Goal: Communication & Community: Answer question/provide support

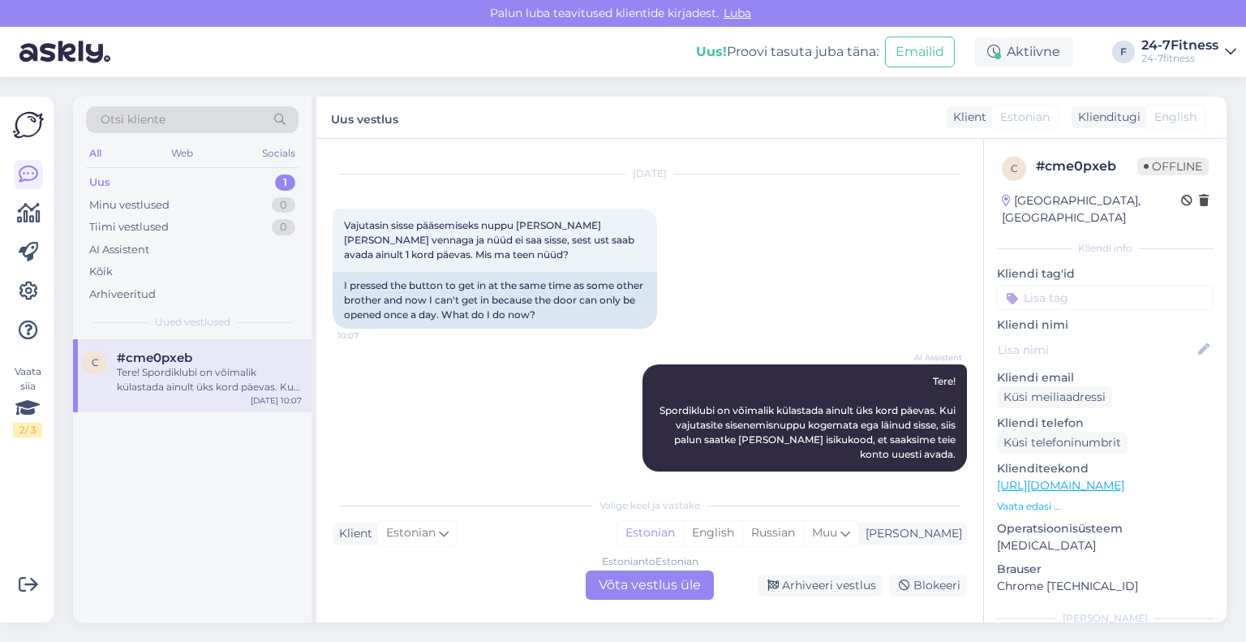
scroll to position [47, 0]
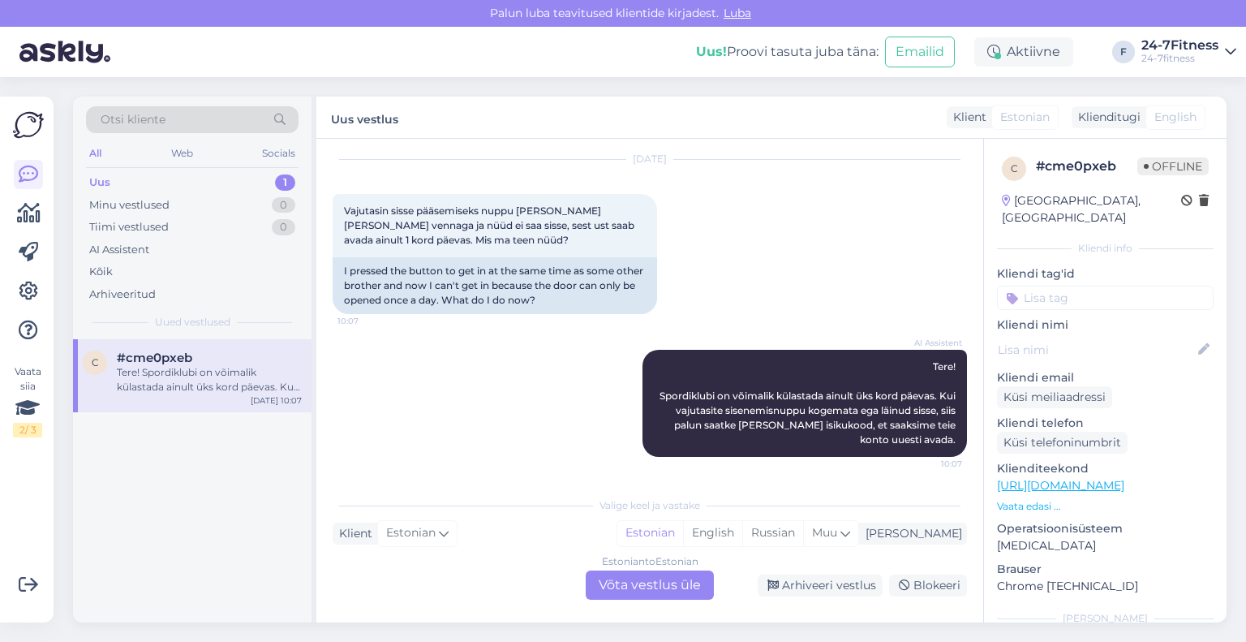
click at [649, 580] on div "Estonian to Estonian Võta vestlus üle" at bounding box center [650, 584] width 128 height 29
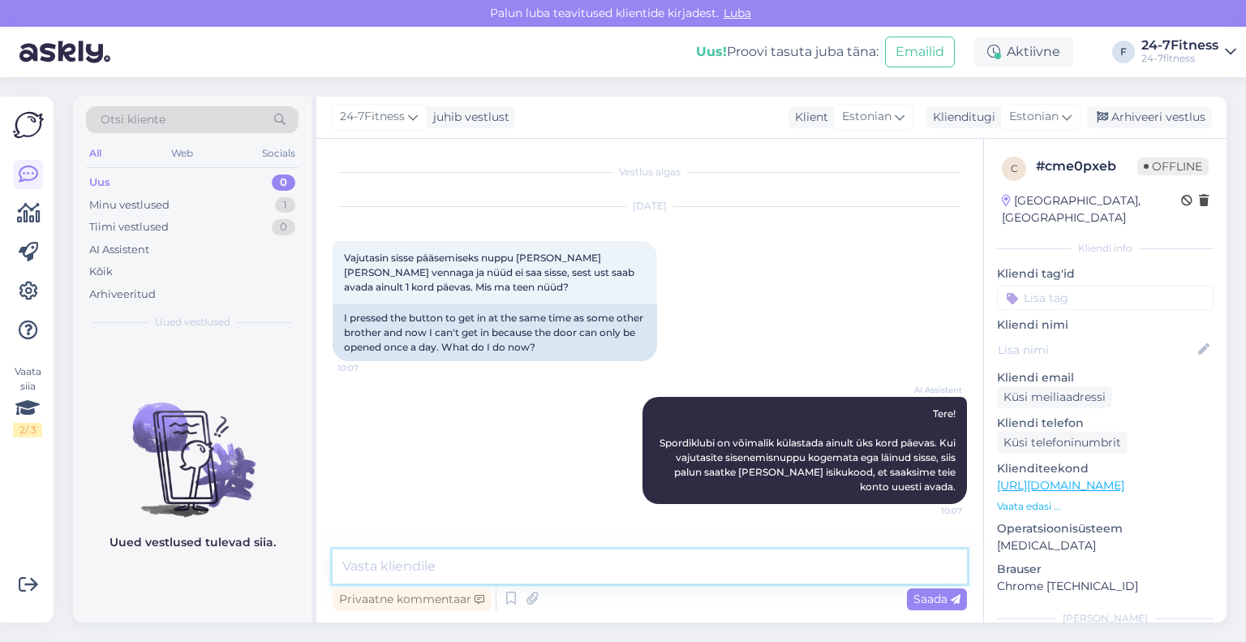
click at [641, 561] on textarea at bounding box center [650, 566] width 634 height 34
paste textarea "Kui Teil tekib sisenemisega probleeme meie klienditeeninduse tööajal, siis palu…"
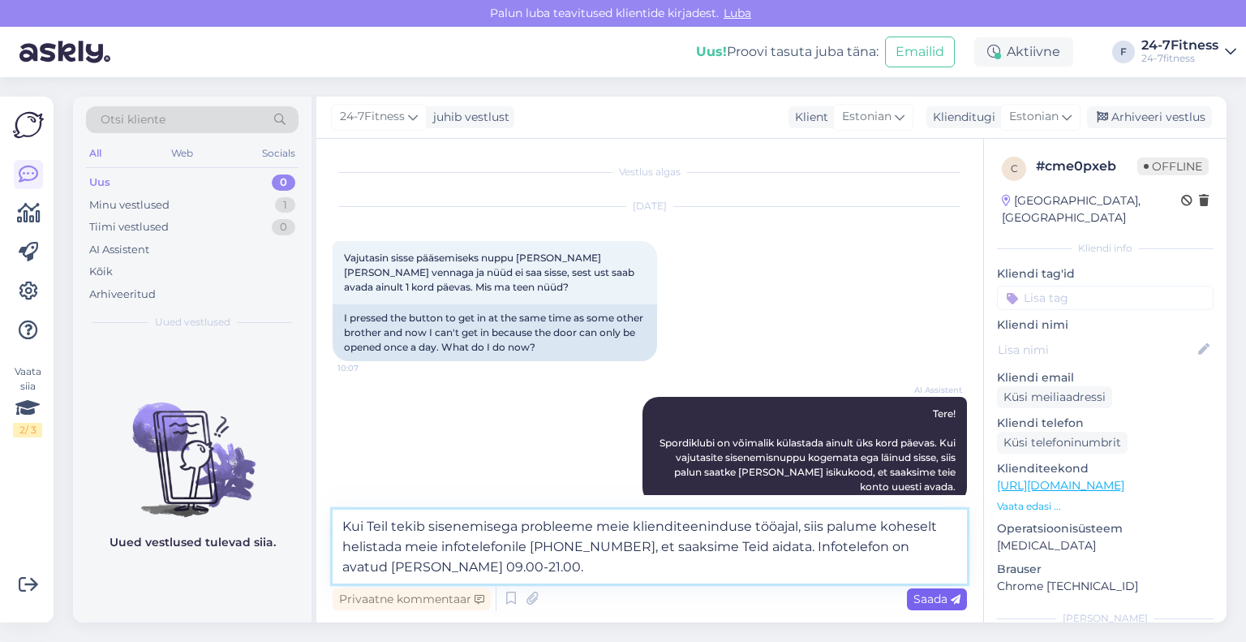
type textarea "Kui Teil tekib sisenemisega probleeme meie klienditeeninduse tööajal, siis palu…"
click at [918, 598] on span "Saada" at bounding box center [937, 598] width 47 height 15
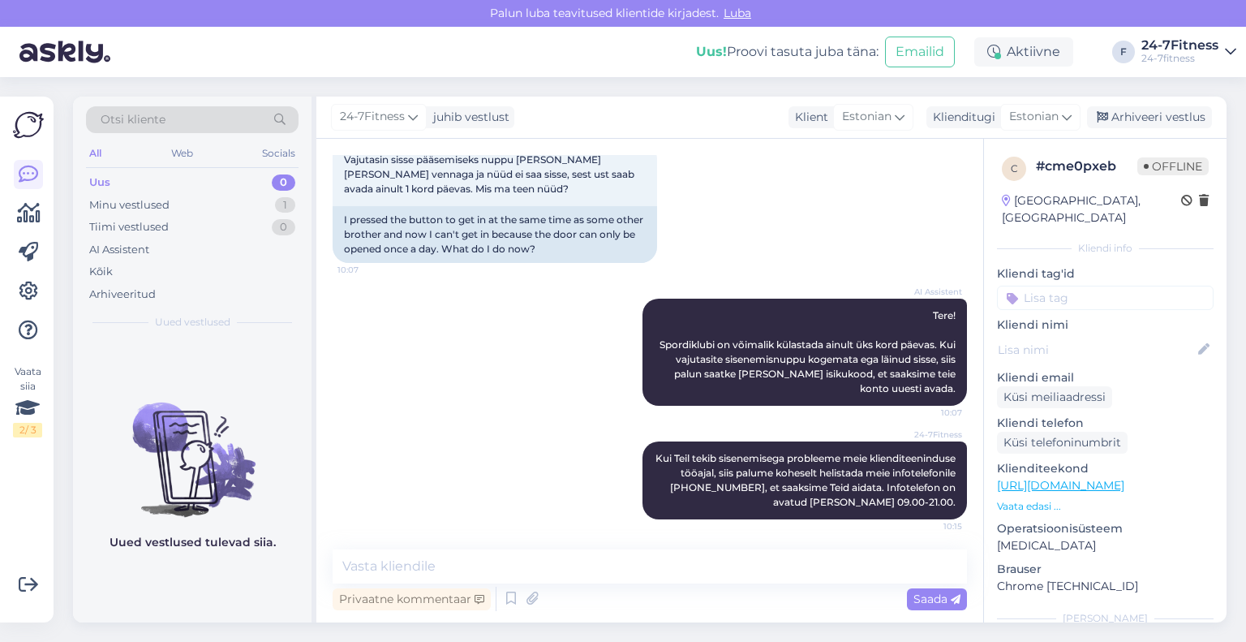
scroll to position [101, 0]
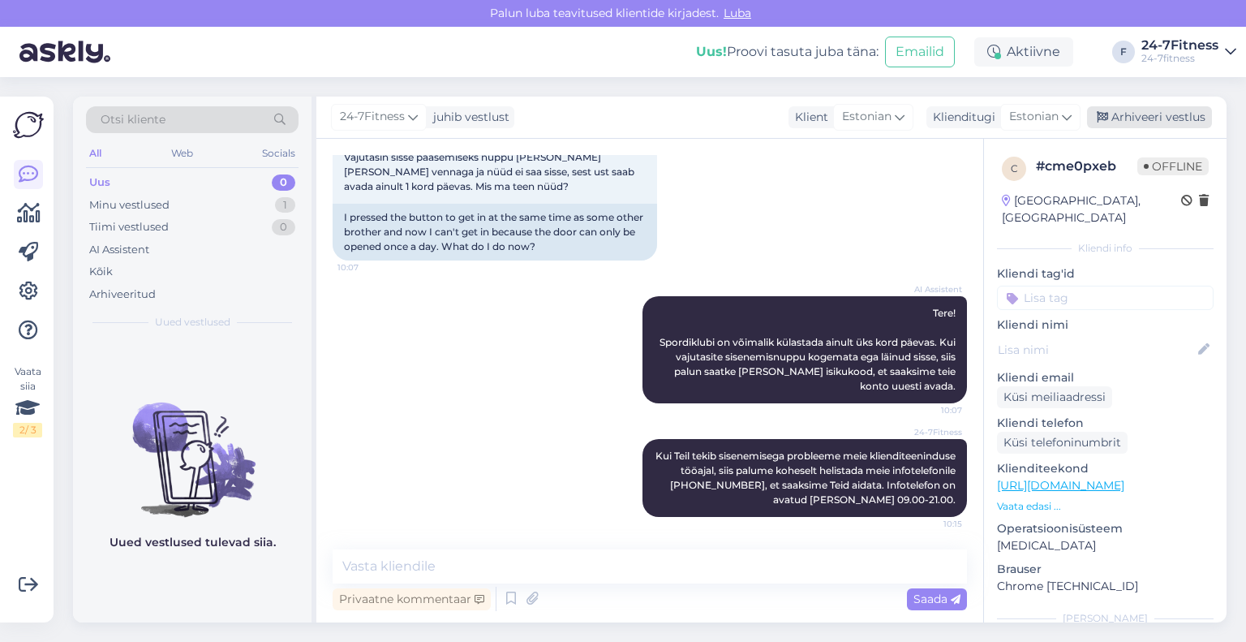
click at [1118, 114] on div "Arhiveeri vestlus" at bounding box center [1149, 117] width 125 height 22
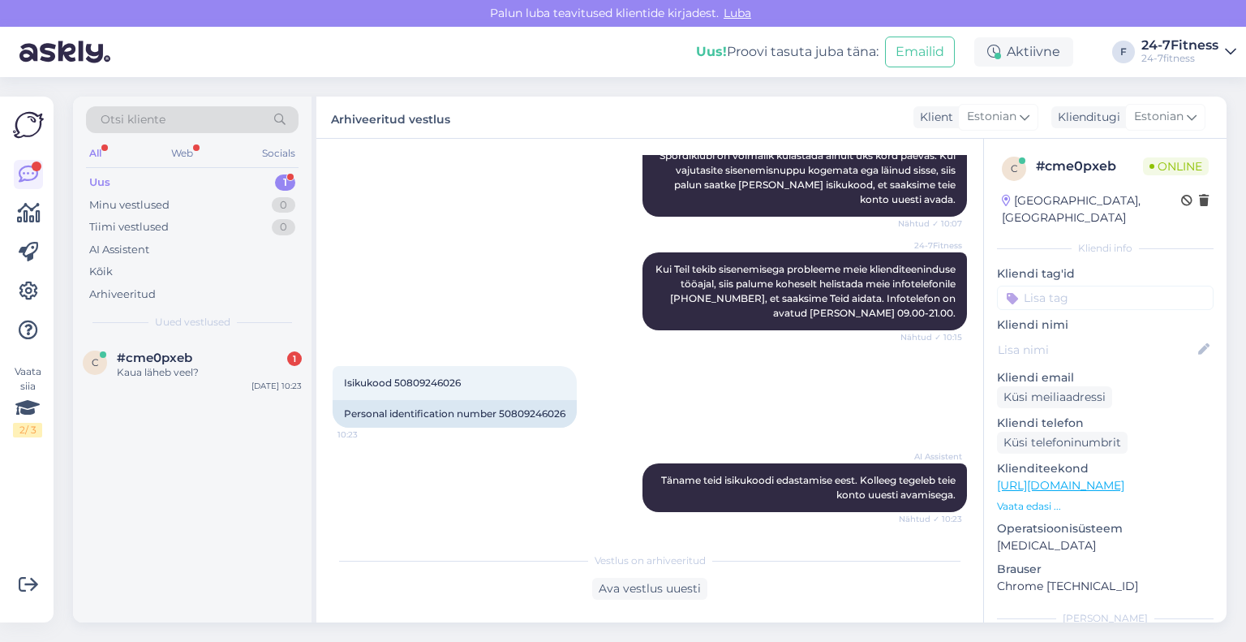
scroll to position [385, 0]
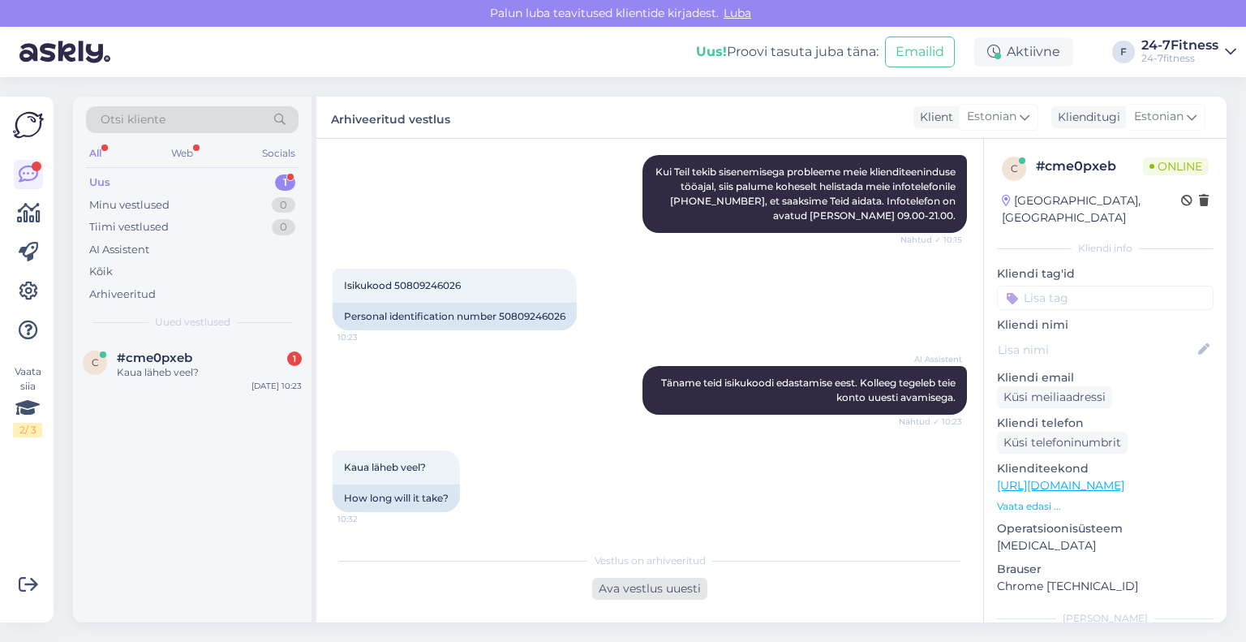
click at [654, 591] on div "Ava vestlus uuesti" at bounding box center [649, 589] width 115 height 22
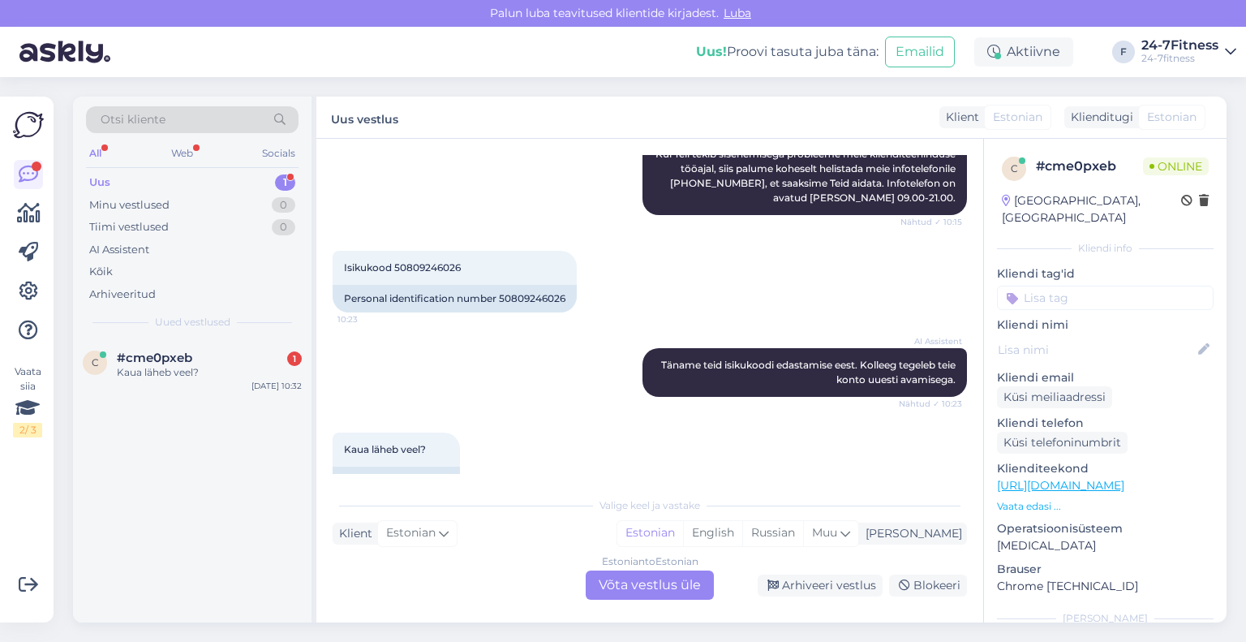
click at [669, 579] on div "Estonian to Estonian Võta vestlus üle" at bounding box center [650, 584] width 128 height 29
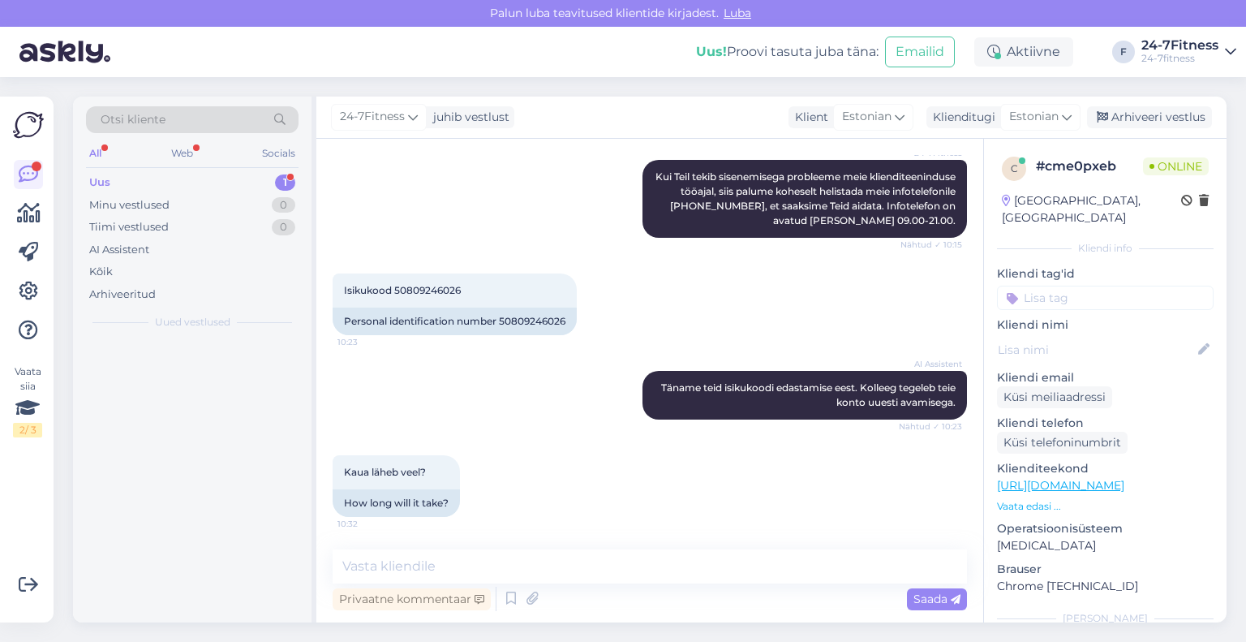
scroll to position [380, 0]
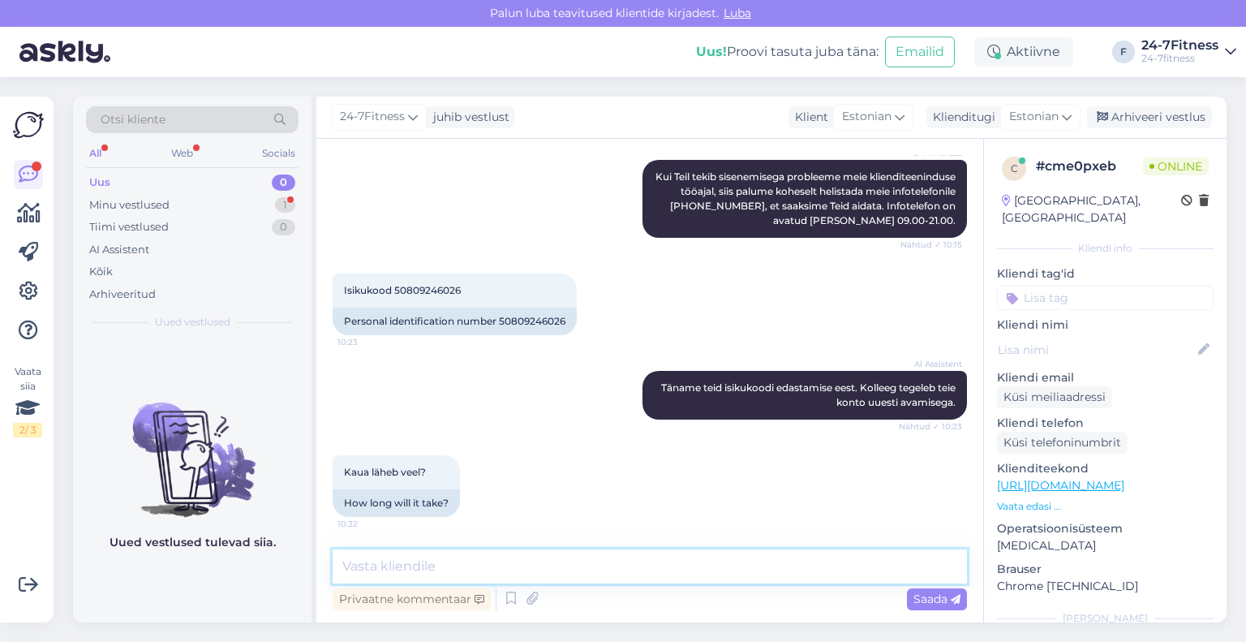
click at [516, 561] on textarea at bounding box center [650, 566] width 634 height 34
paste textarea "Loremipsu dol sitametco adipis elits doeiusmod temp incididuntutla. Etdolorema …"
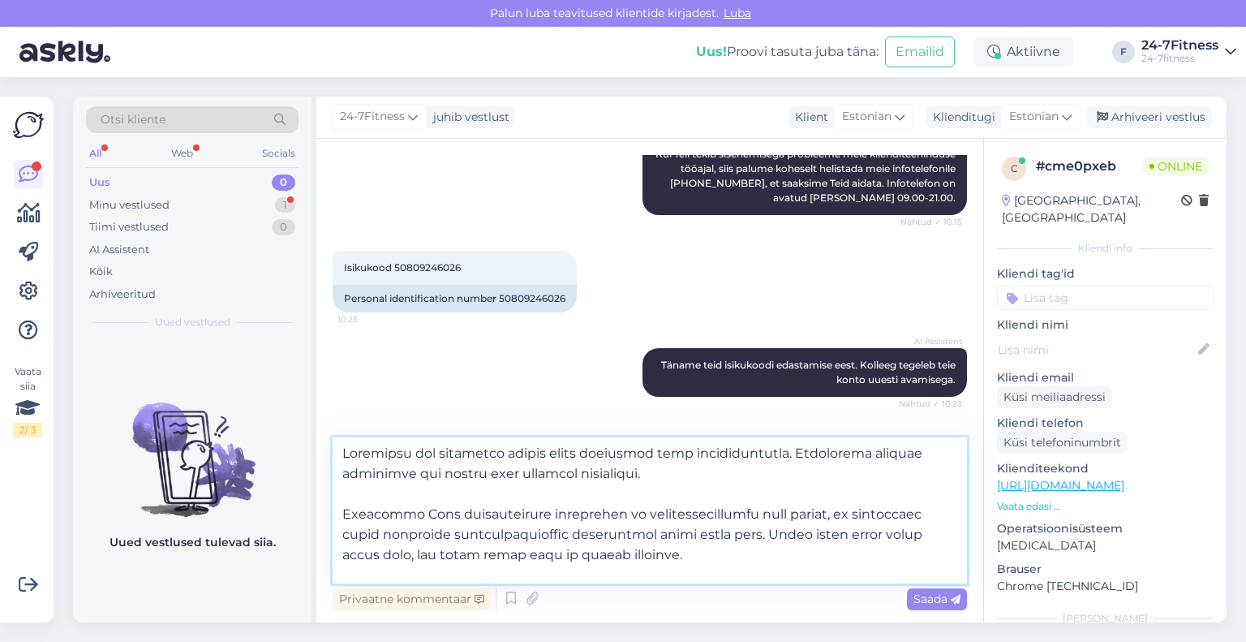
scroll to position [0, 0]
click at [479, 472] on textarea at bounding box center [650, 510] width 634 height 146
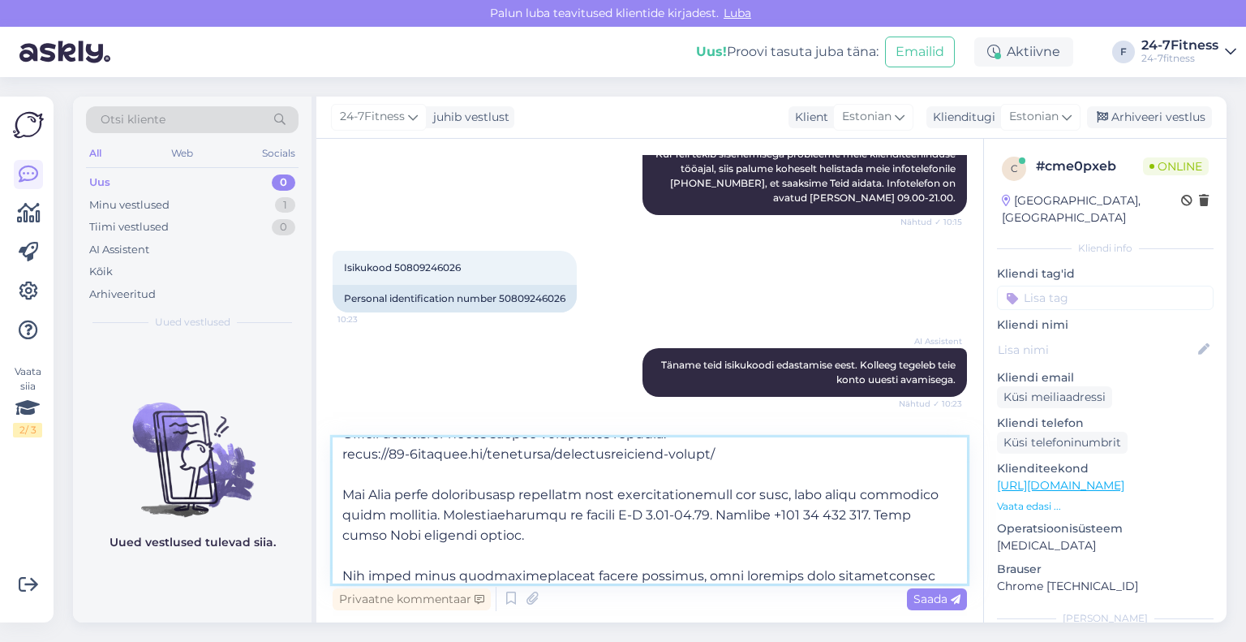
scroll to position [292, 0]
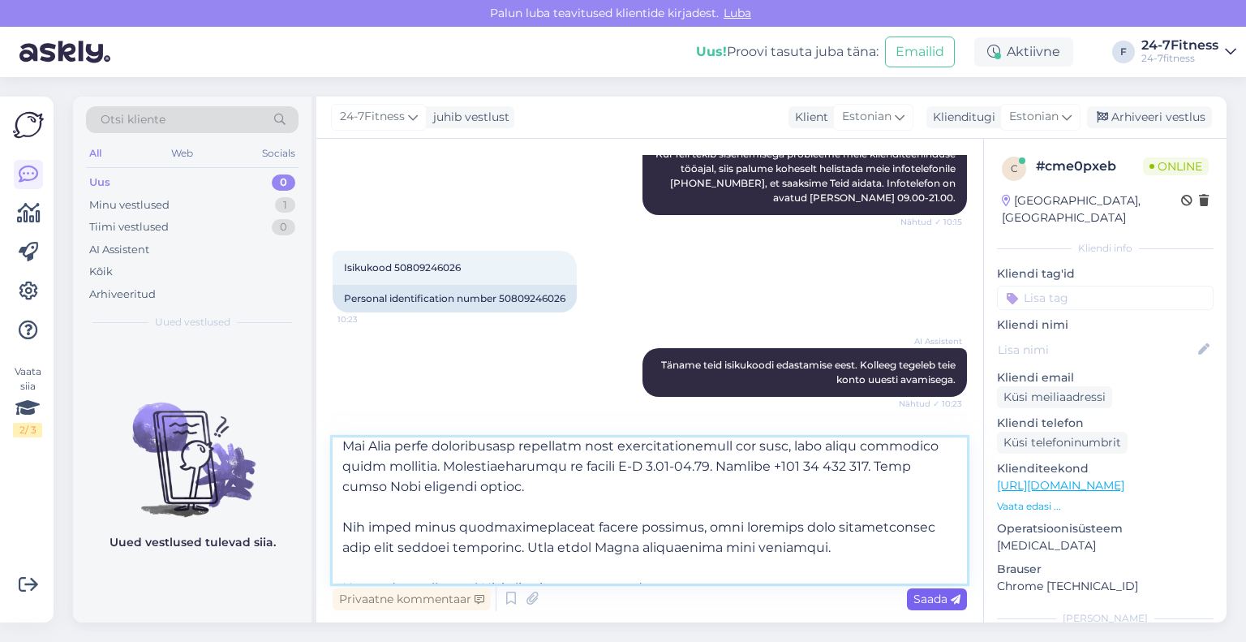
type textarea "Loremipsu dol sitametco adipis elits doeiusmod temp incididuntutla. Etdolorema …"
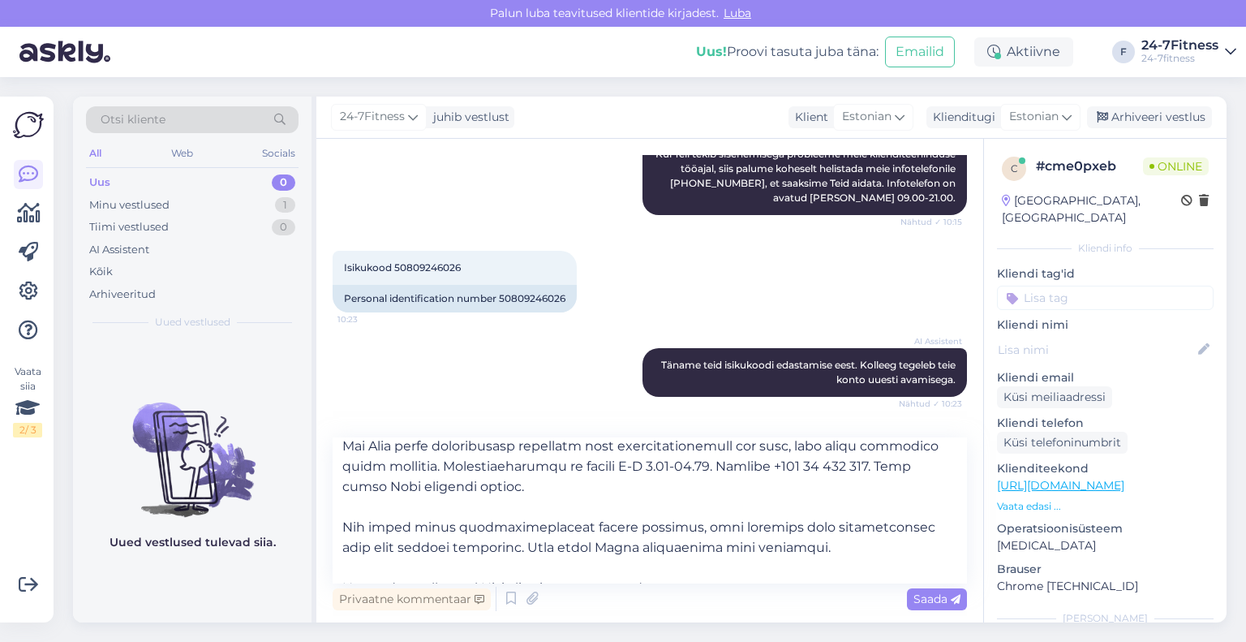
click at [916, 592] on span "Saada" at bounding box center [937, 598] width 47 height 15
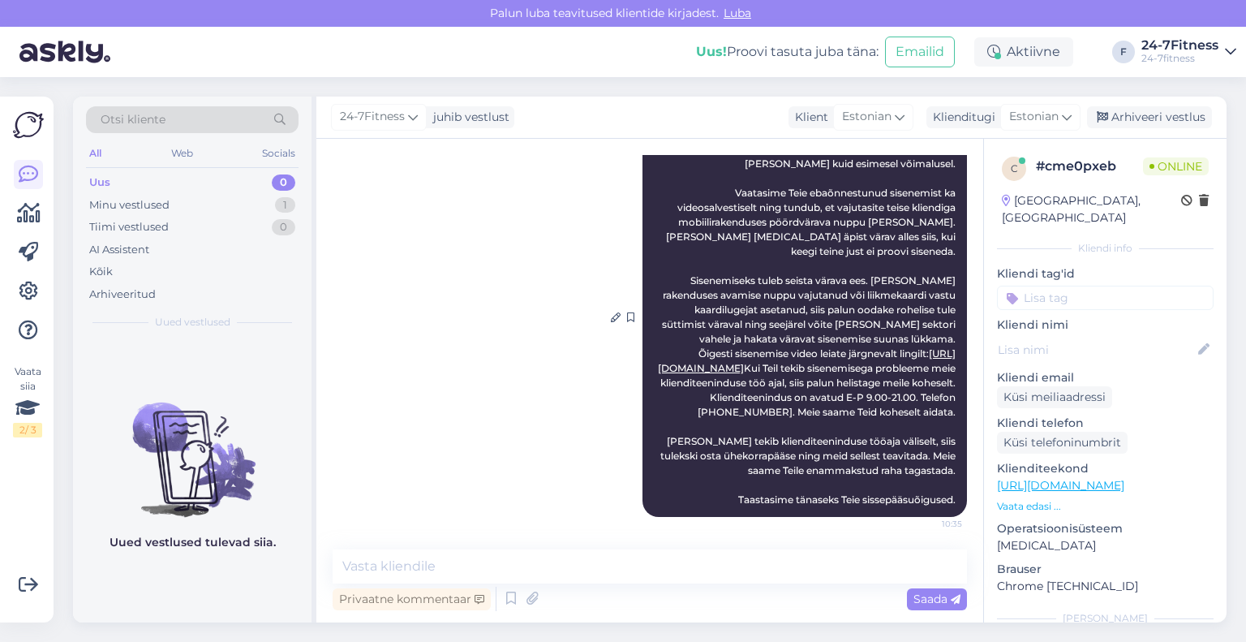
scroll to position [844, 0]
click at [1113, 112] on div "Arhiveeri vestlus" at bounding box center [1149, 117] width 125 height 22
